Goal: Task Accomplishment & Management: Complete application form

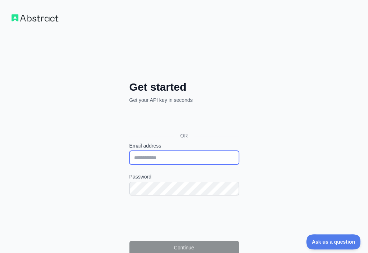
click at [129, 151] on input "Email address" at bounding box center [184, 158] width 110 height 14
paste input "**********"
type input "**********"
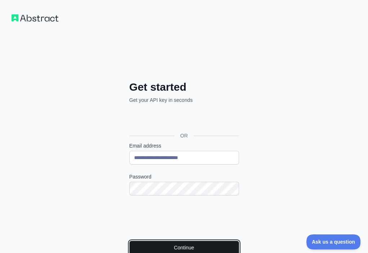
click at [137, 241] on button "Continue" at bounding box center [184, 248] width 110 height 14
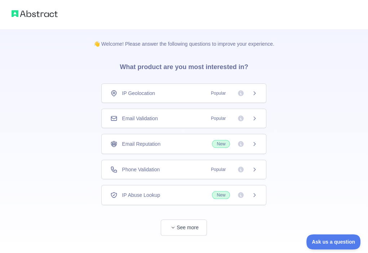
click at [182, 114] on div "Email Validation Popular" at bounding box center [183, 118] width 165 height 19
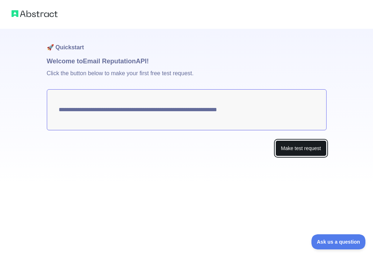
click at [294, 149] on button "Make test request" at bounding box center [301, 148] width 51 height 16
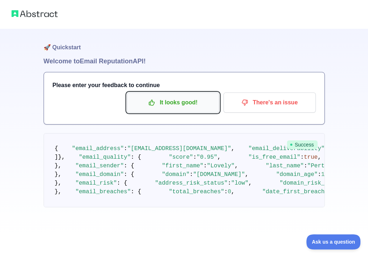
click at [179, 106] on p "It looks good!" at bounding box center [172, 103] width 81 height 12
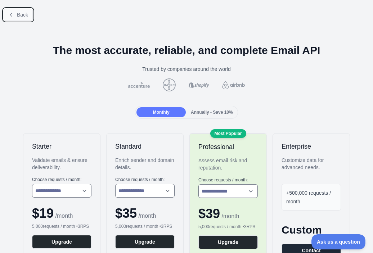
click at [23, 17] on span "Back" at bounding box center [22, 15] width 11 height 6
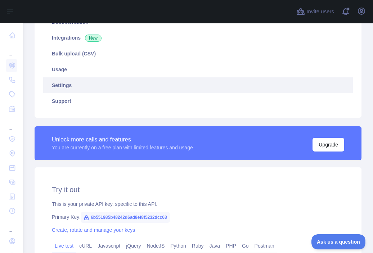
scroll to position [144, 0]
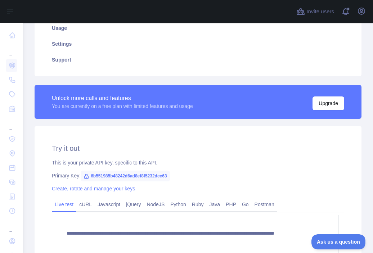
click at [149, 174] on span "6b551985b48242d6ad8ef8f5232dcc63" at bounding box center [125, 176] width 89 height 11
copy span "6b551985b48242d6ad8ef8f5232dcc63"
